Goal: Information Seeking & Learning: Learn about a topic

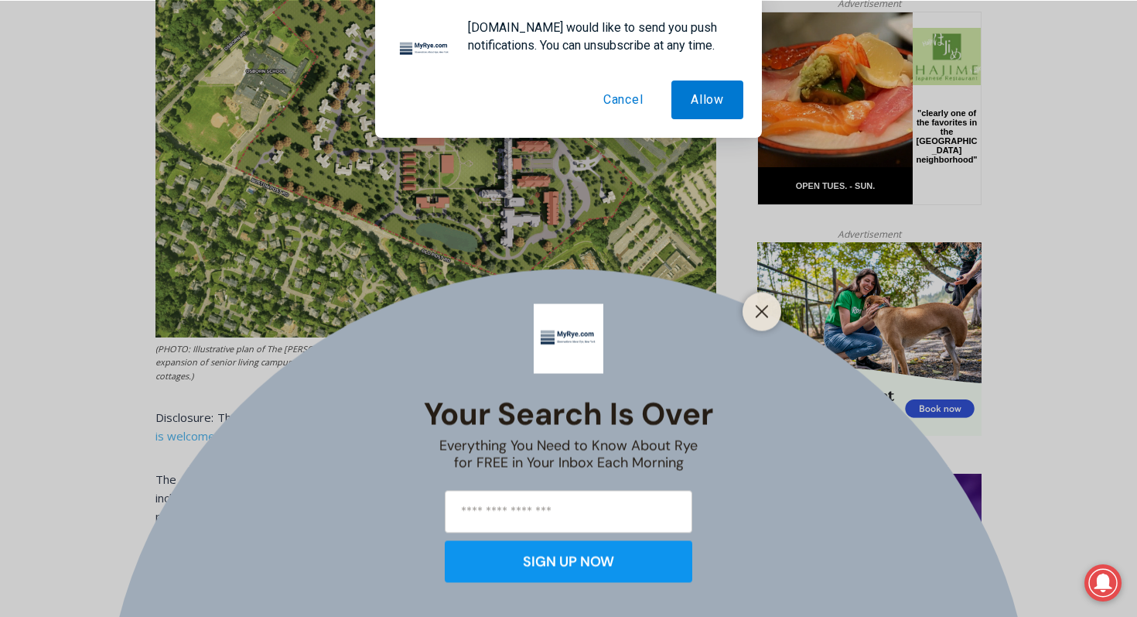
scroll to position [805, 0]
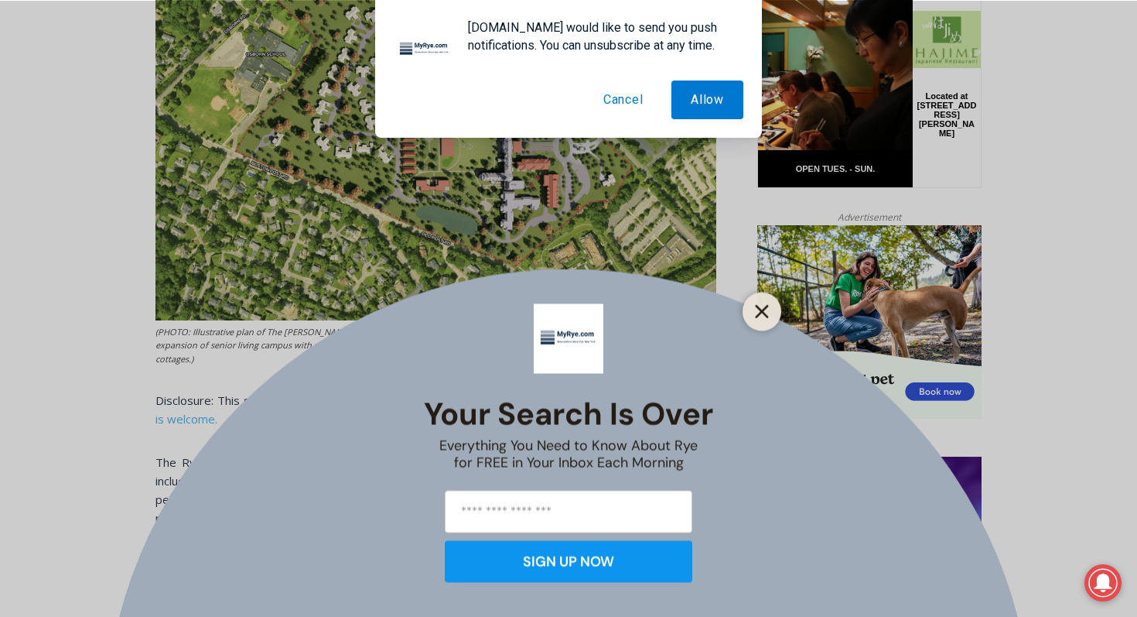
click at [756, 309] on icon "Close" at bounding box center [762, 311] width 14 height 14
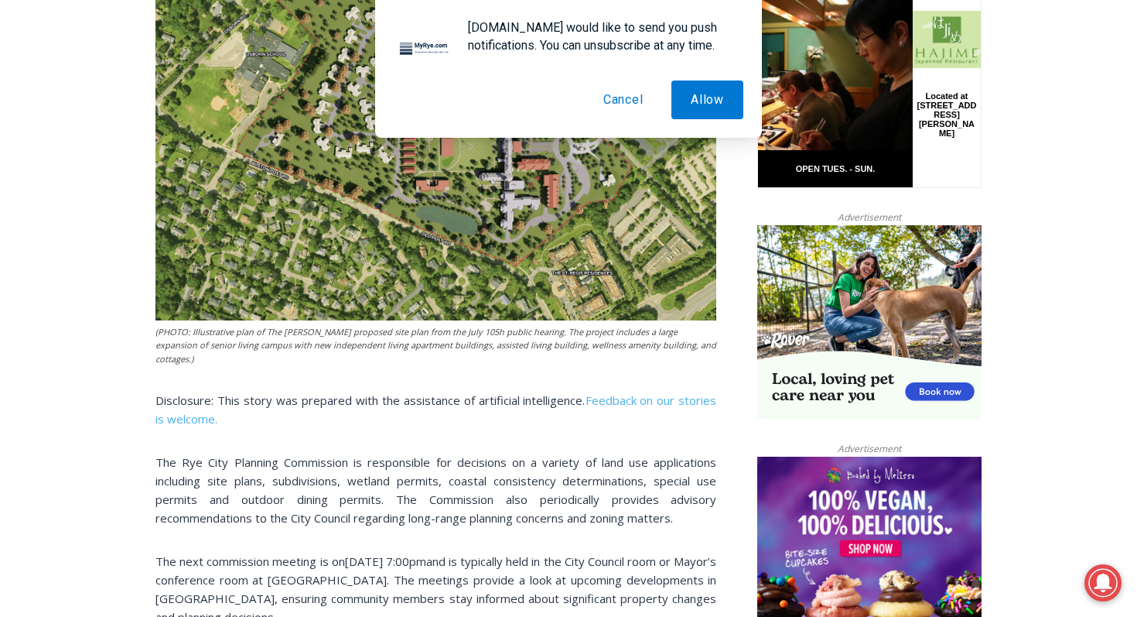
click at [615, 102] on button "Cancel" at bounding box center [623, 99] width 79 height 39
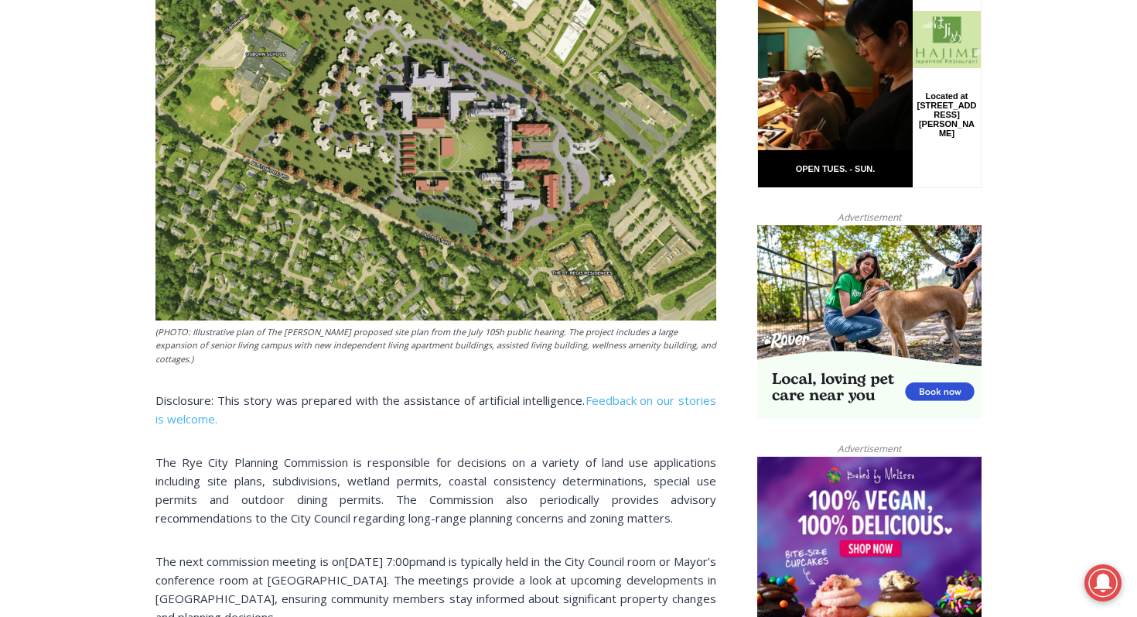
click at [521, 467] on p "The Rye City Planning Commission is responsible for decisions on a variety of l…" at bounding box center [436, 490] width 561 height 74
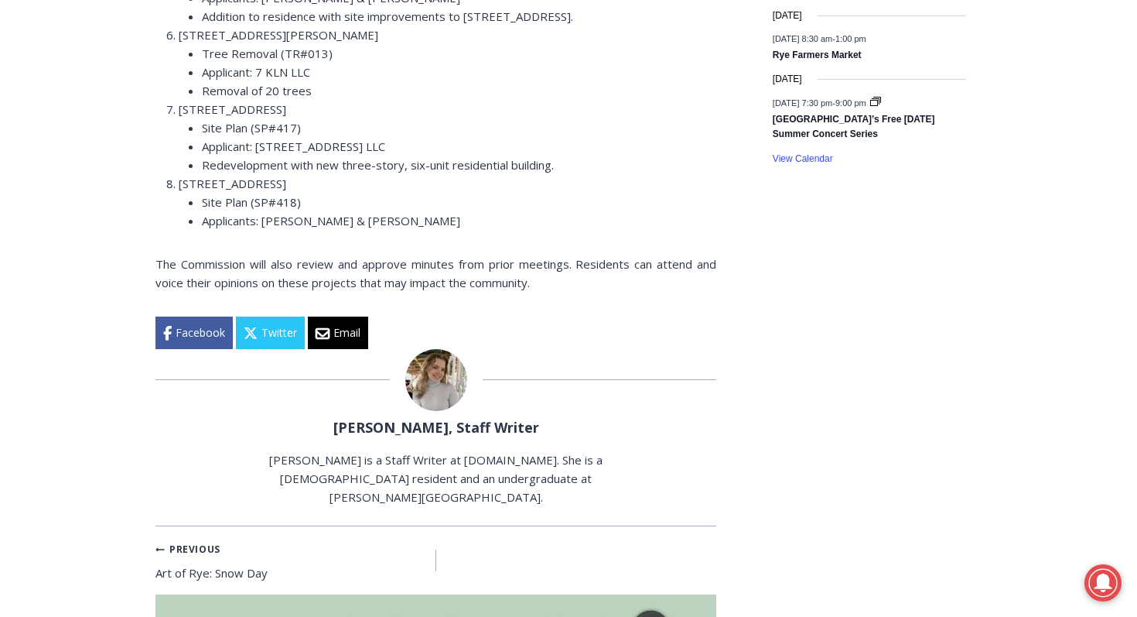
scroll to position [2569, 0]
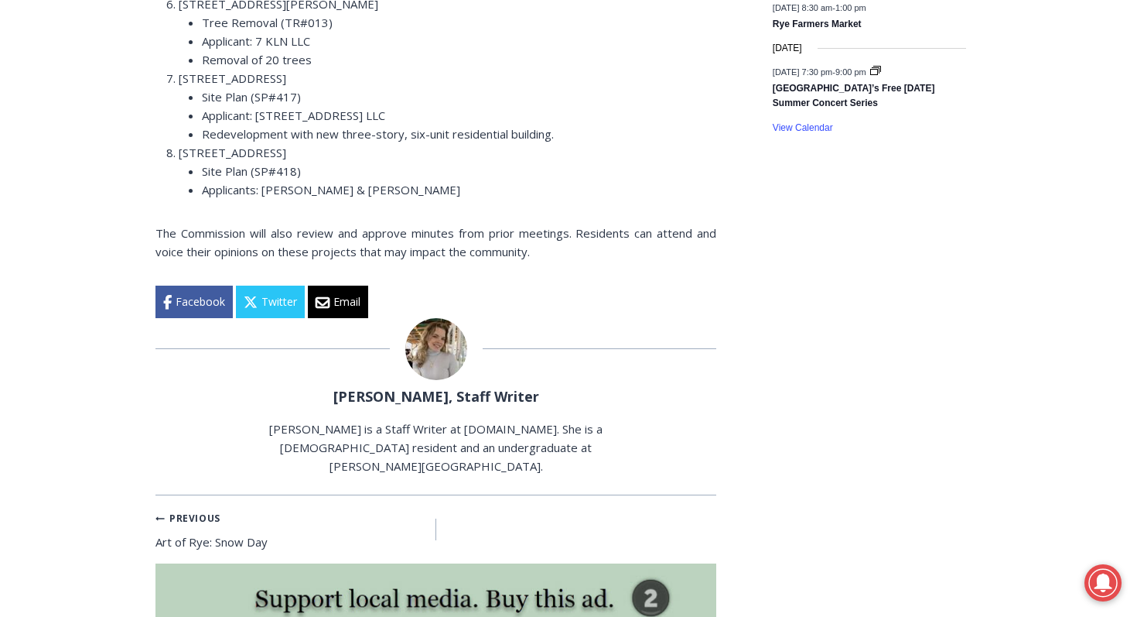
click at [418, 387] on link "[PERSON_NAME], Staff Writer" at bounding box center [436, 396] width 206 height 19
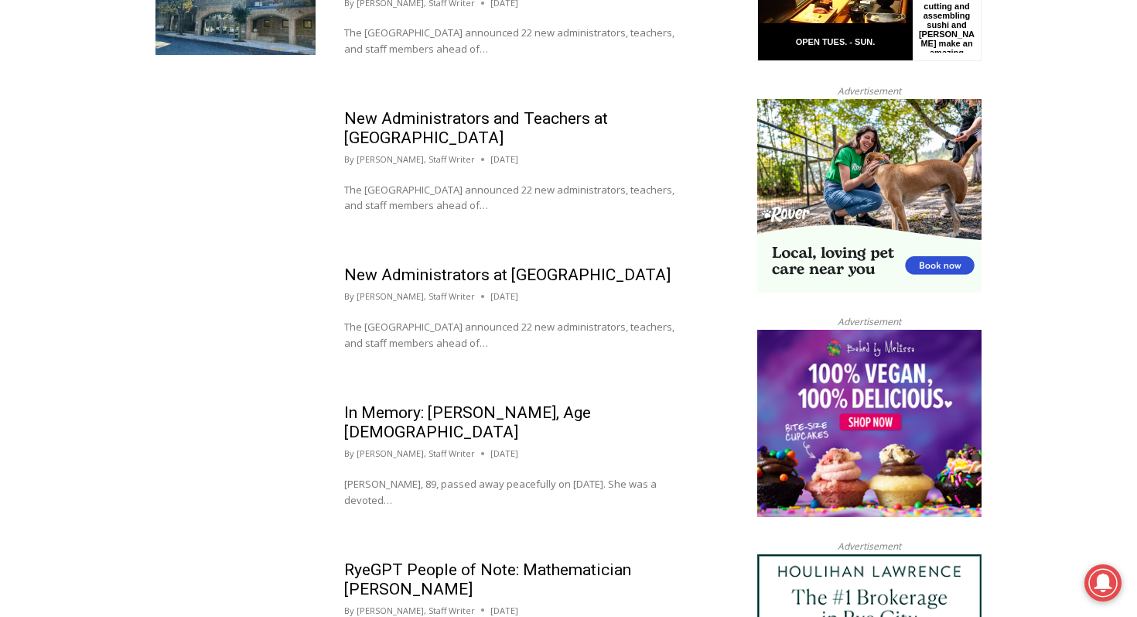
scroll to position [1424, 0]
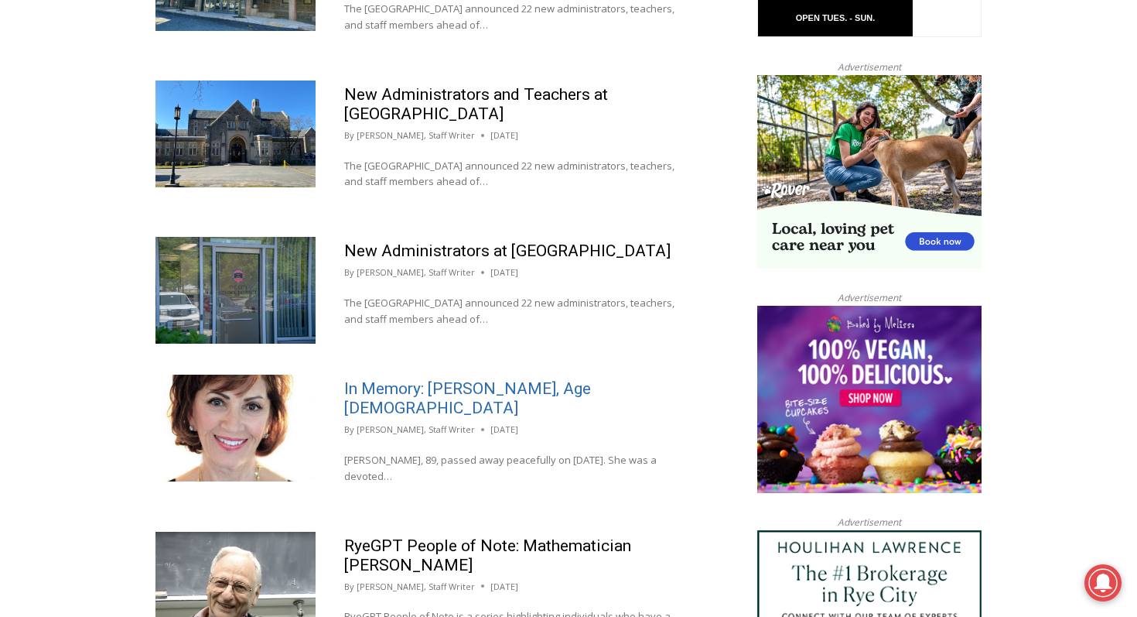
click at [490, 379] on link "In Memory: Elizabeth Gagné Calise, Age 89" at bounding box center [467, 398] width 247 height 38
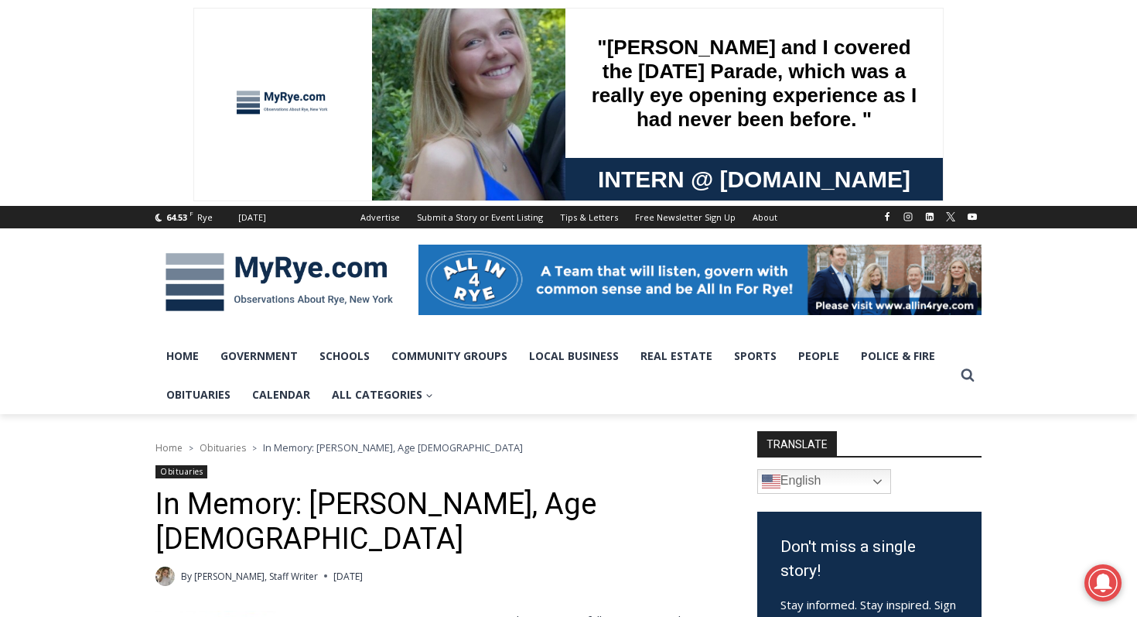
click at [528, 566] on div "By Beatrice Larzul, Staff Writer August 20, 2025 August 20, 2025" at bounding box center [436, 575] width 561 height 19
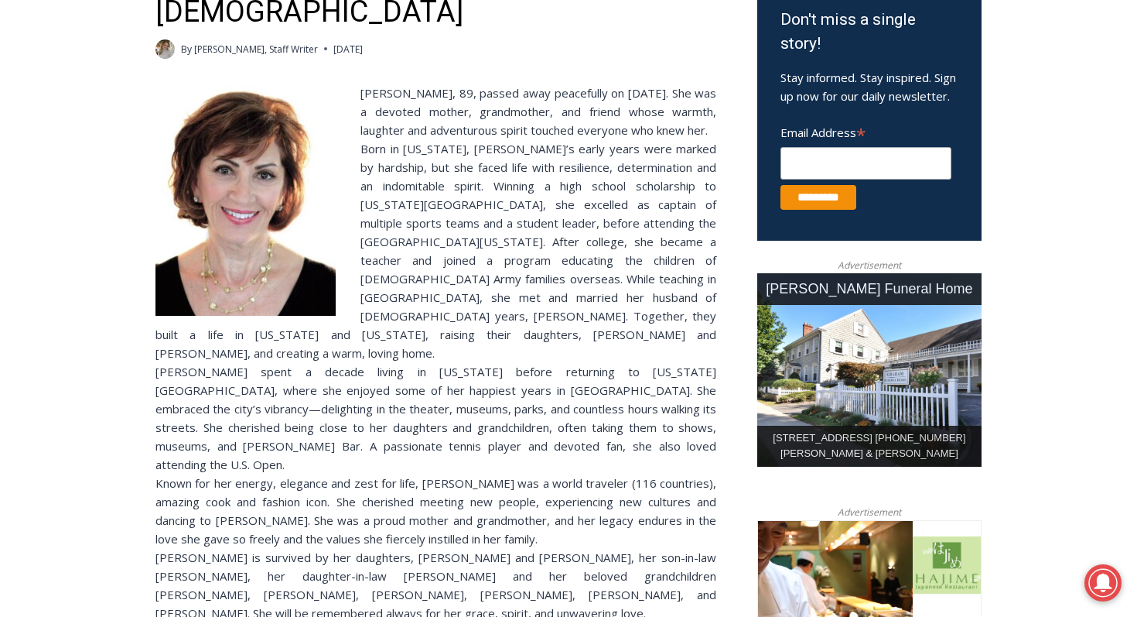
scroll to position [557, 0]
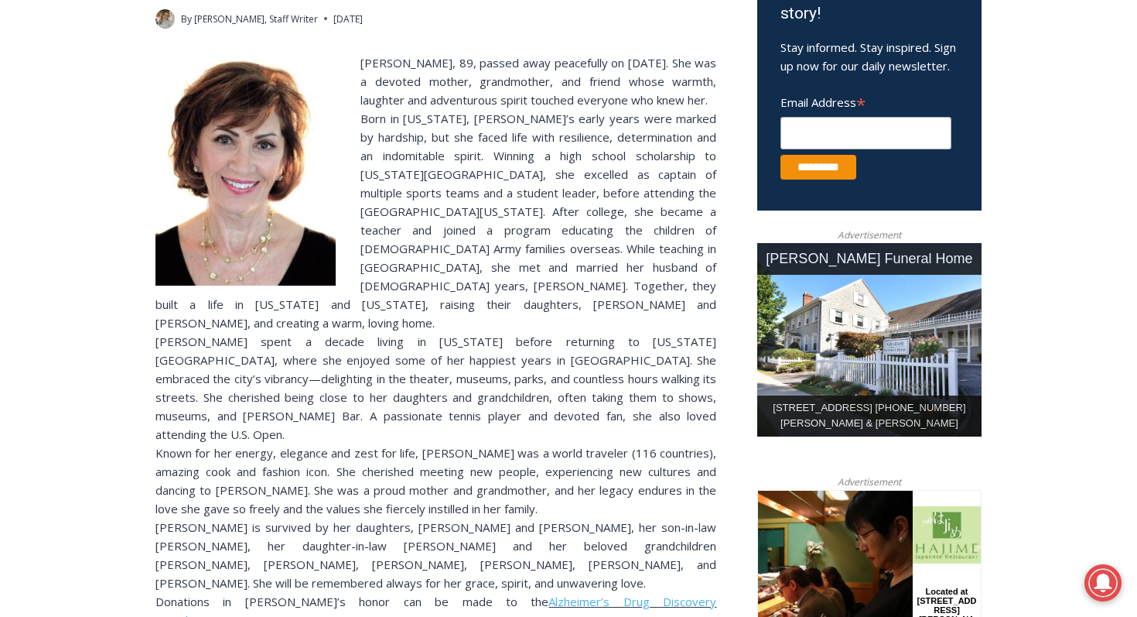
click at [562, 443] on div "Known for her energy, elegance and zest for life, Liz was a world traveler (116…" at bounding box center [436, 480] width 561 height 74
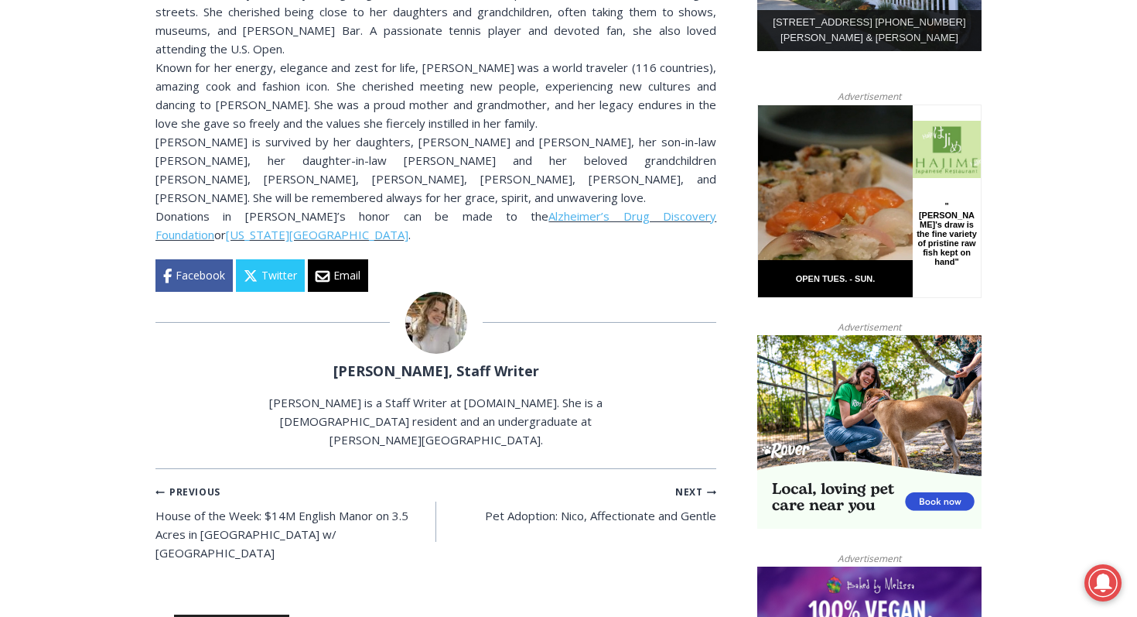
scroll to position [959, 0]
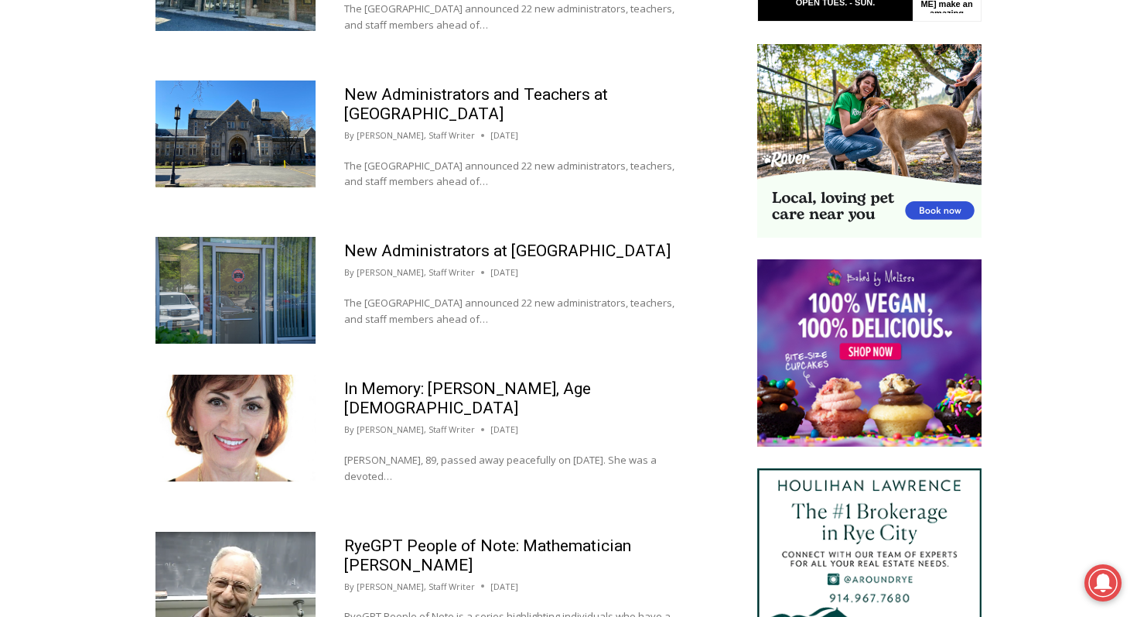
click at [47, 412] on div "Home > Beatrice Larzul, Staff Writer Author: Beatrice Larzul, Staff Writer Beat…" at bounding box center [568, 330] width 1137 height 2680
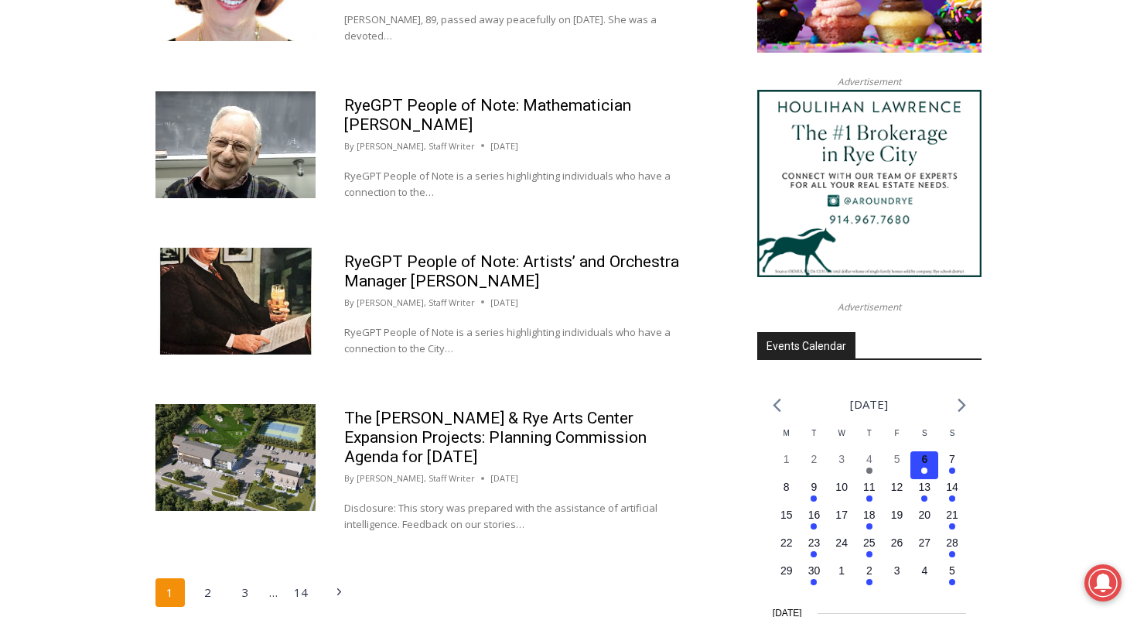
scroll to position [1888, 0]
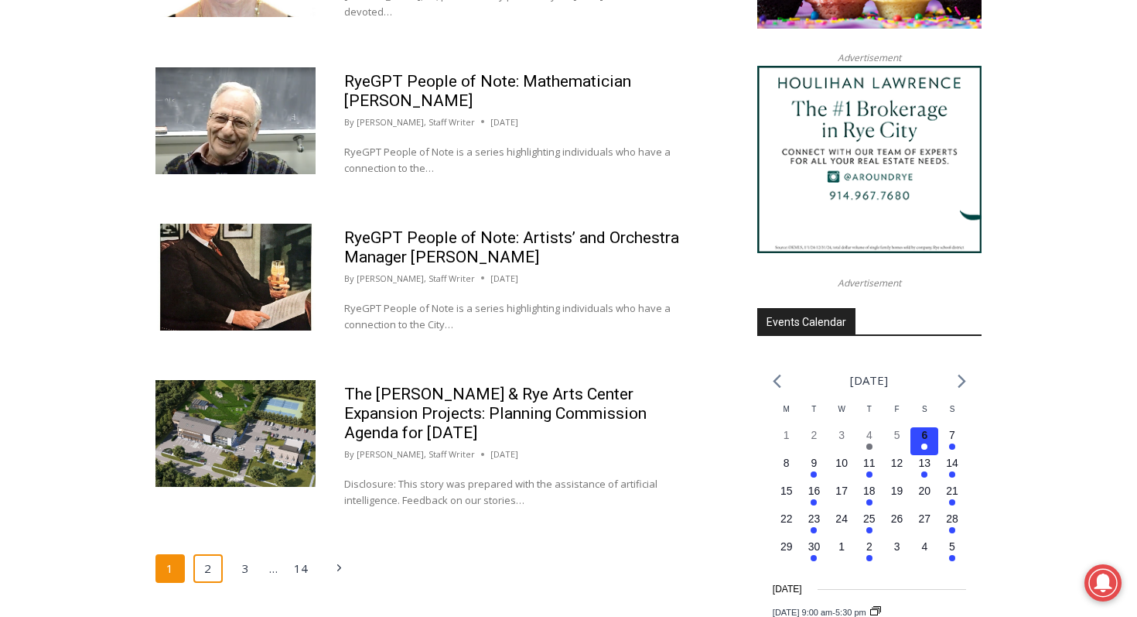
click at [214, 554] on link "2" at bounding box center [207, 568] width 29 height 29
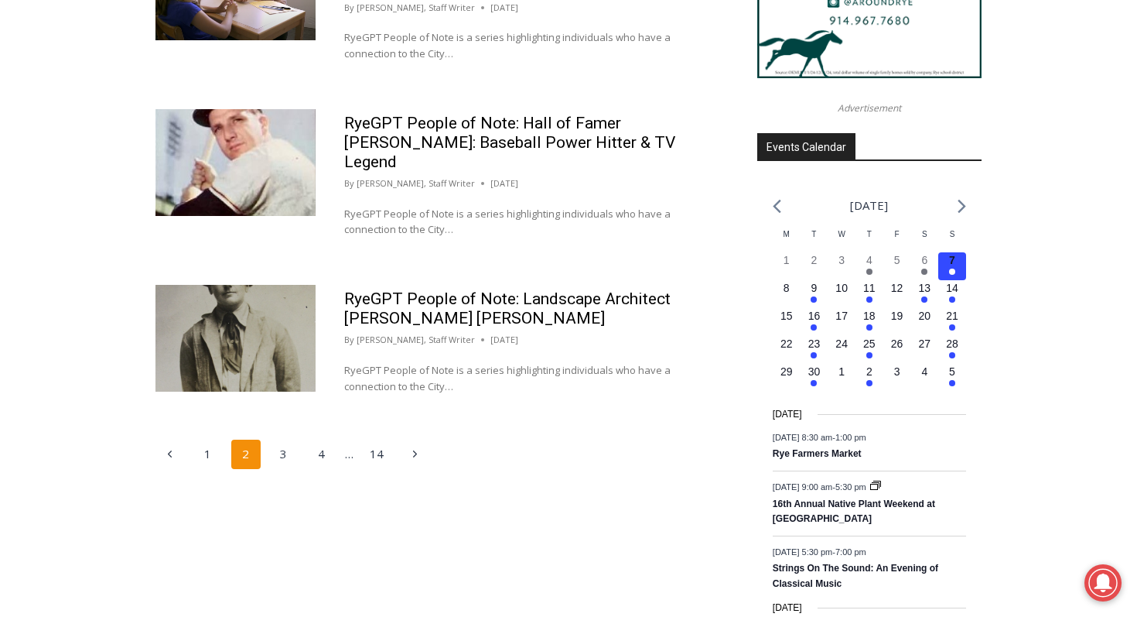
scroll to position [2074, 0]
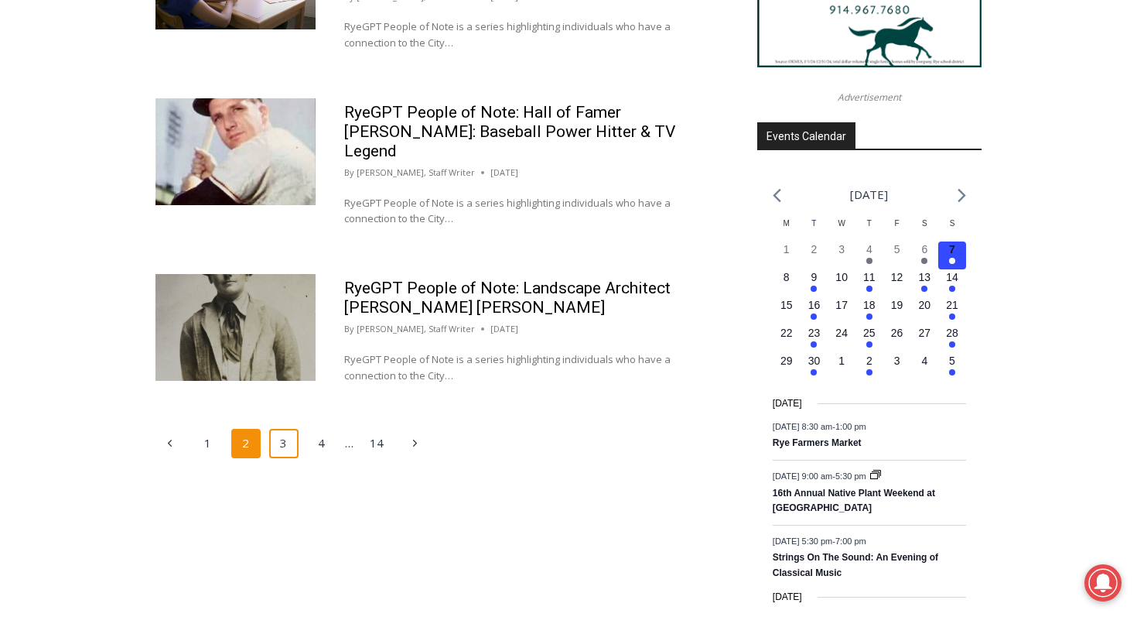
click at [284, 429] on link "3" at bounding box center [283, 443] width 29 height 29
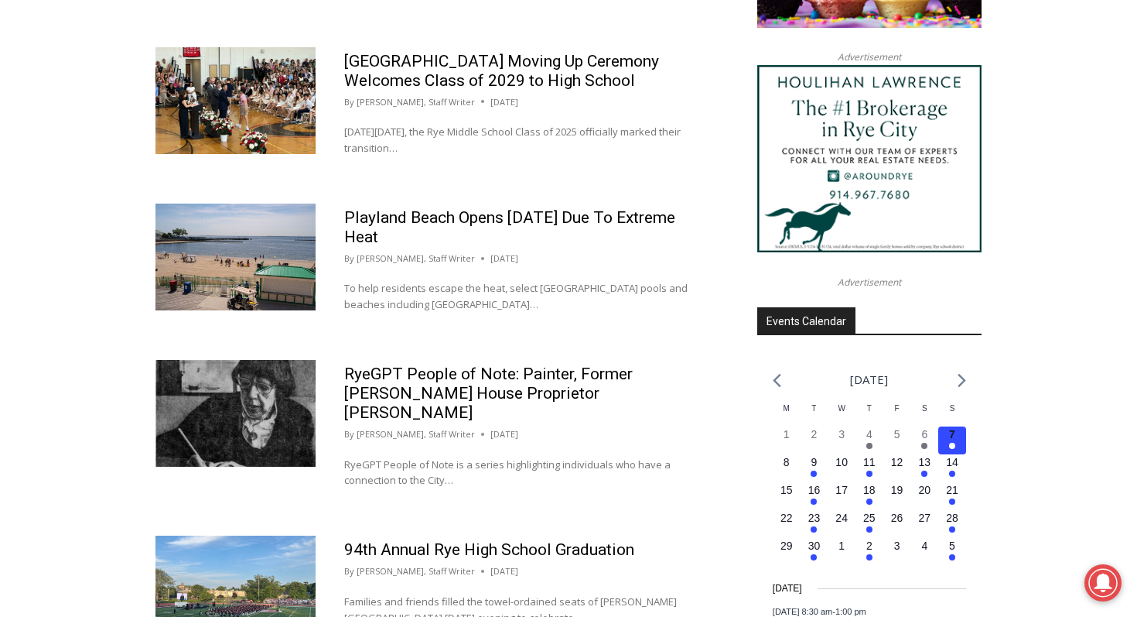
scroll to position [1919, 0]
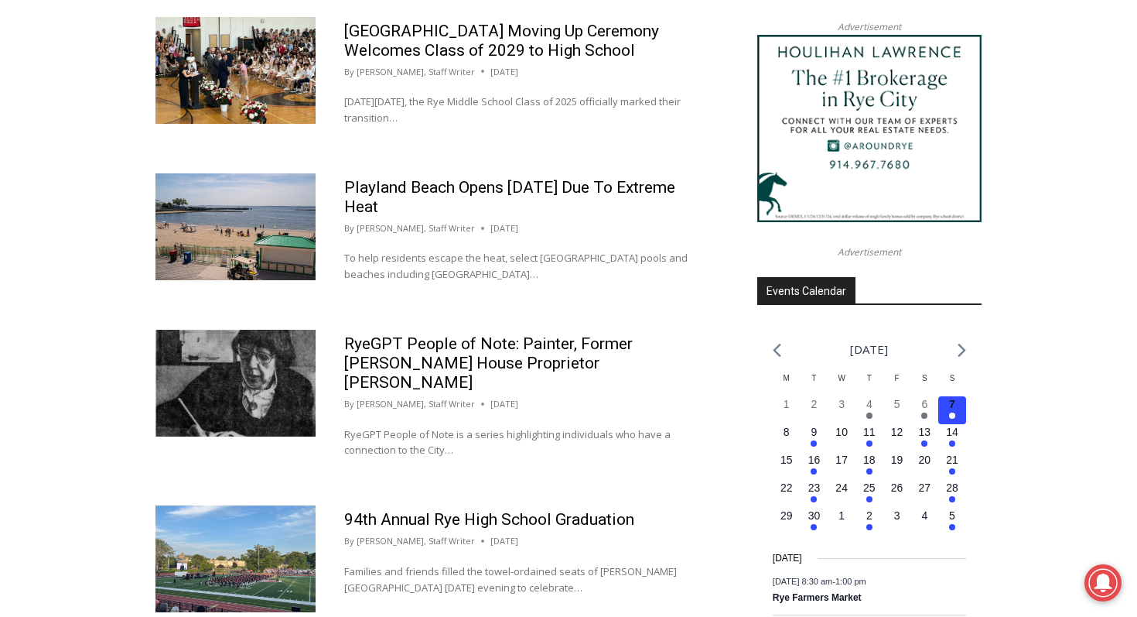
click at [256, 505] on img at bounding box center [236, 558] width 160 height 107
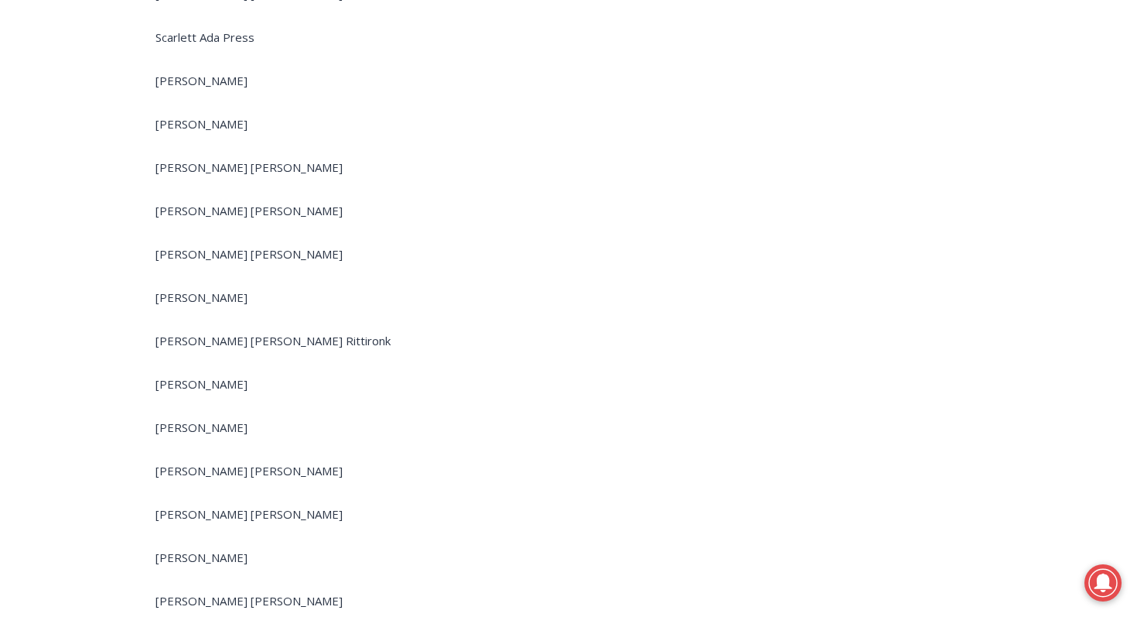
scroll to position [10523, 0]
